Goal: Navigation & Orientation: Find specific page/section

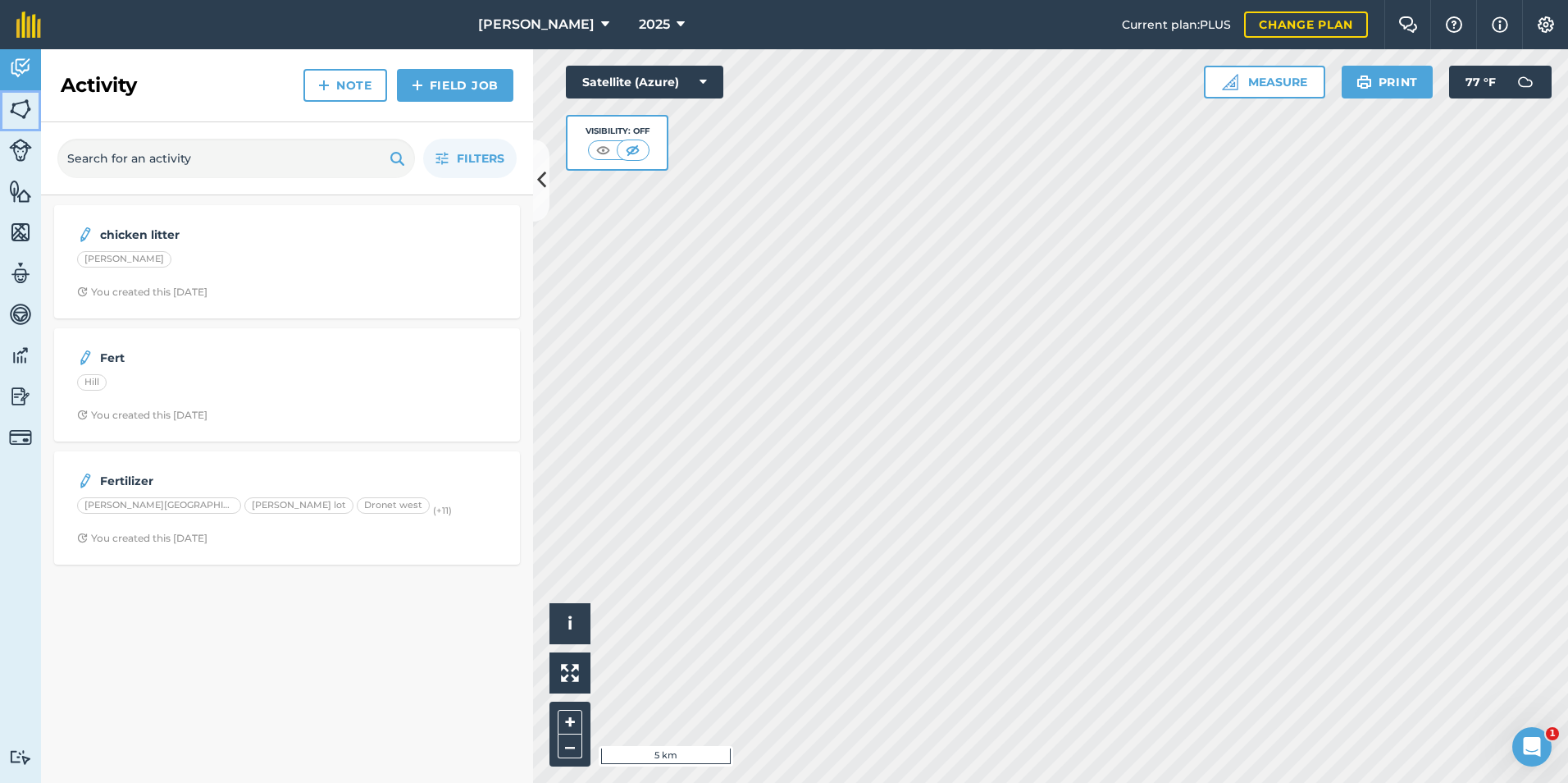
click at [7, 101] on link "Fields" at bounding box center [20, 110] width 41 height 41
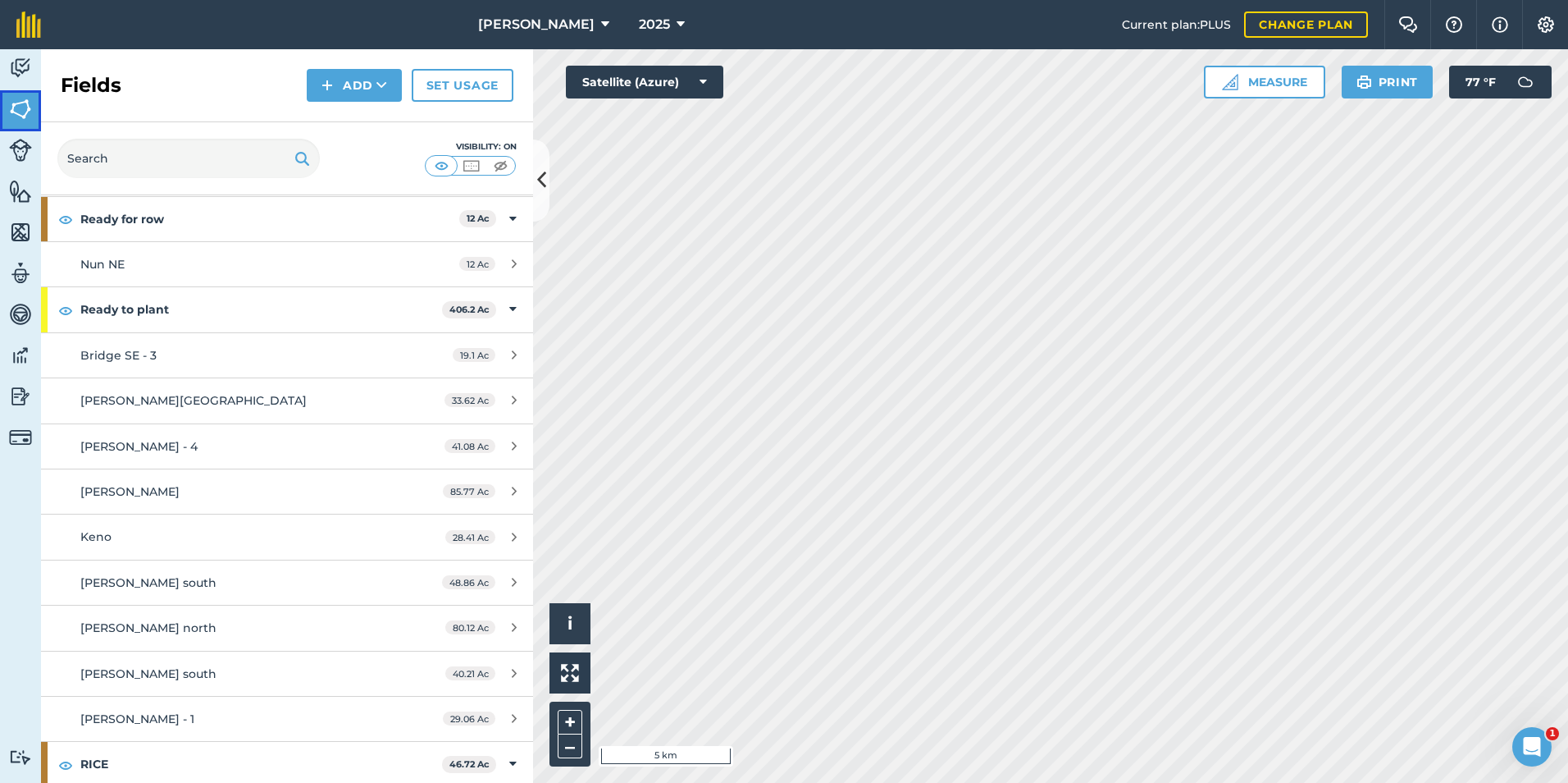
scroll to position [1067, 0]
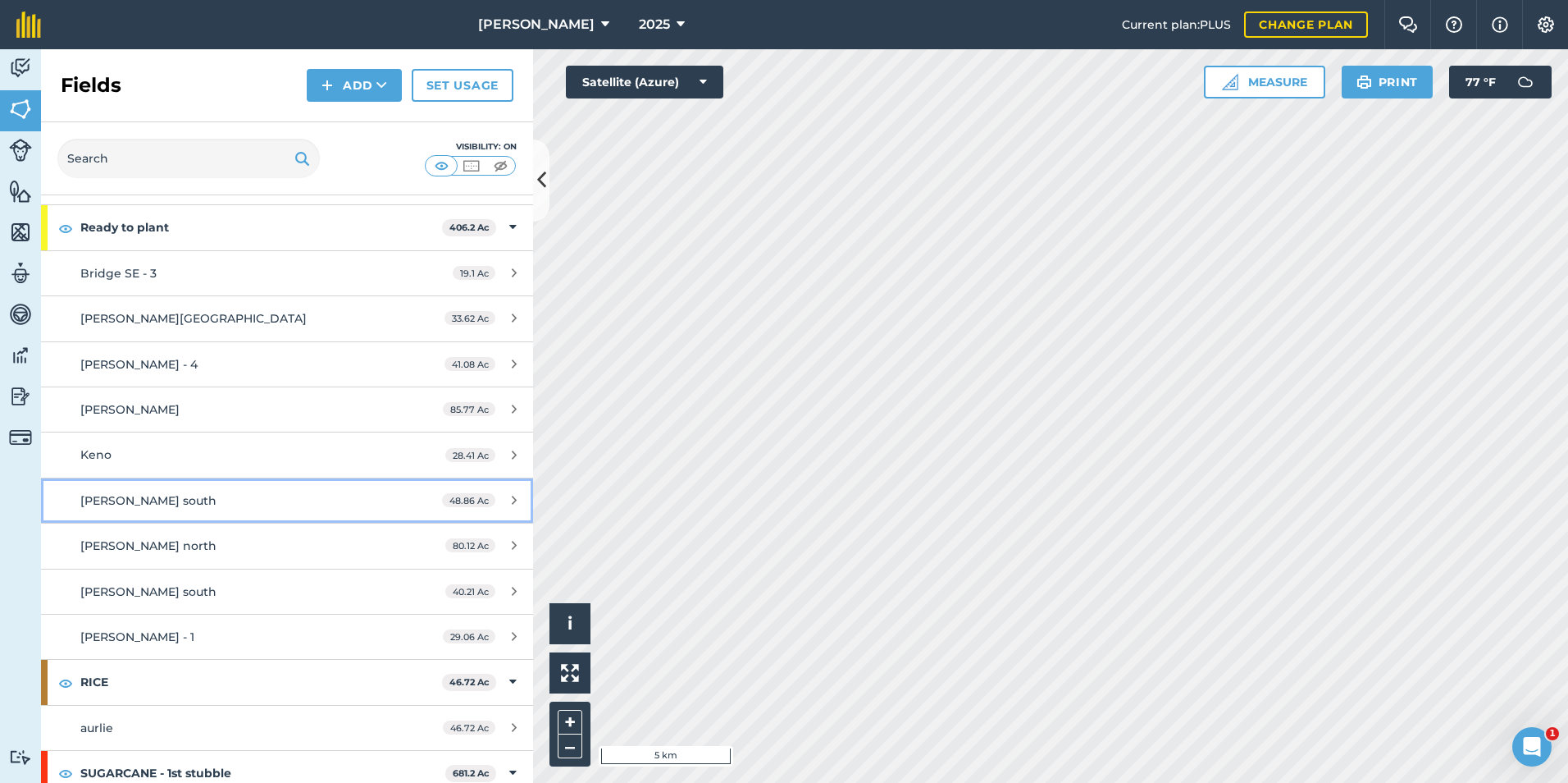
click at [297, 501] on div "[PERSON_NAME] south" at bounding box center [235, 500] width 308 height 18
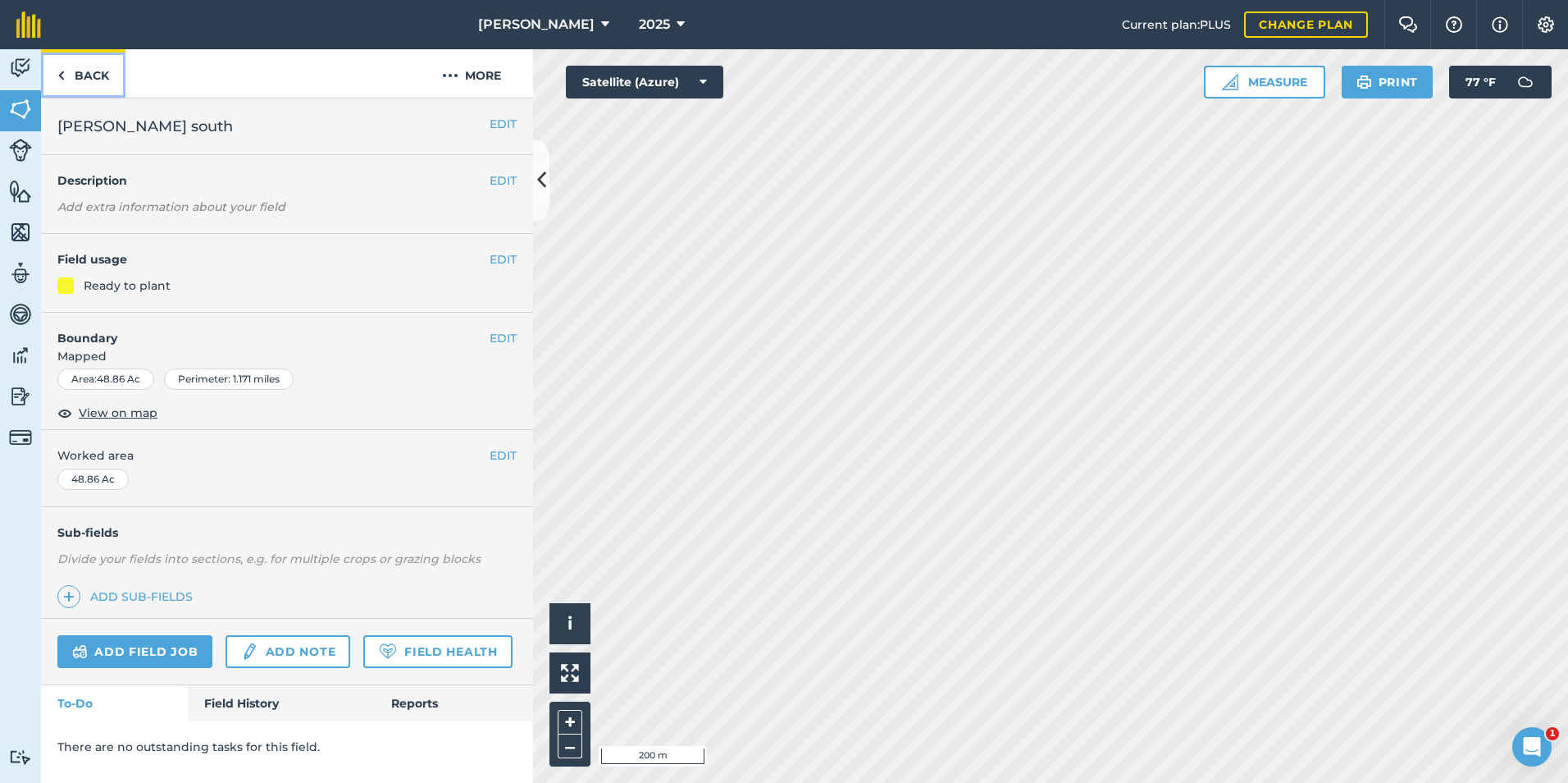
click at [94, 73] on link "Back" at bounding box center [83, 73] width 85 height 48
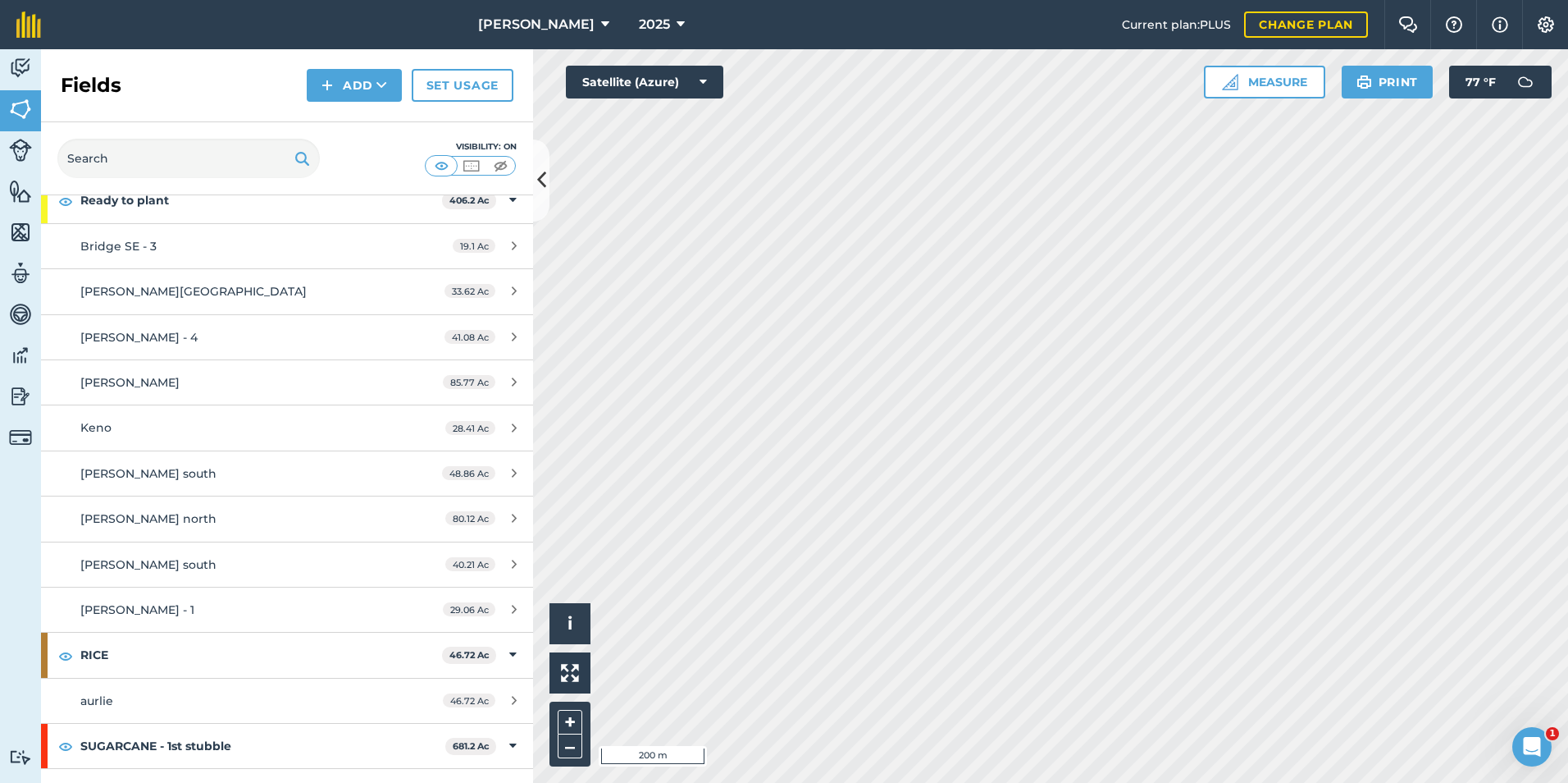
scroll to position [1067, 0]
